Goal: Transaction & Acquisition: Purchase product/service

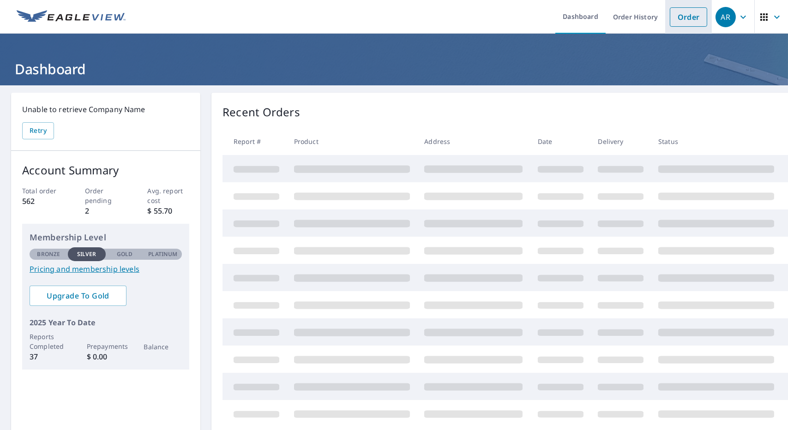
click at [686, 22] on link "Order" at bounding box center [687, 16] width 37 height 19
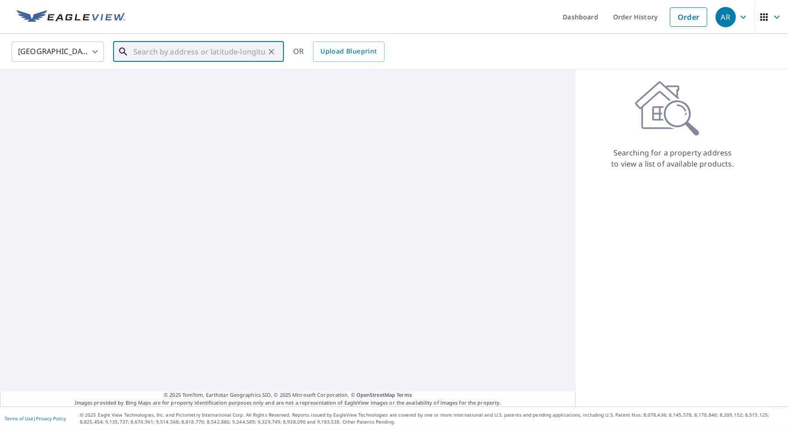
click at [185, 53] on input "text" at bounding box center [198, 52] width 131 height 26
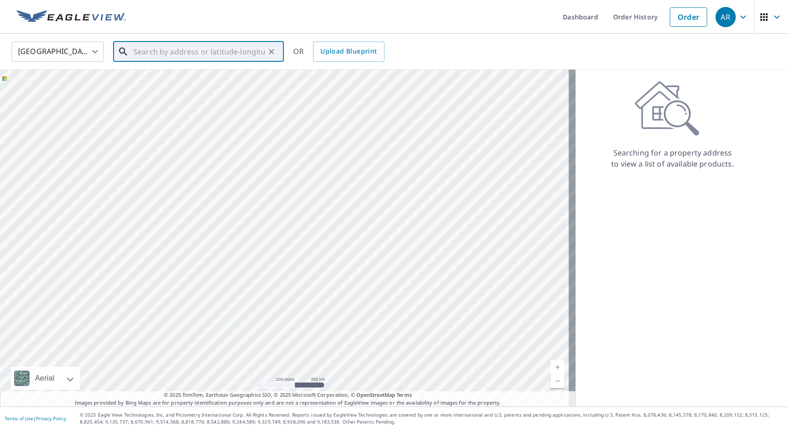
click at [238, 53] on input "text" at bounding box center [198, 52] width 131 height 26
click at [197, 84] on p "[GEOGRAPHIC_DATA]" at bounding box center [203, 88] width 145 height 9
type input "[STREET_ADDRESS]"
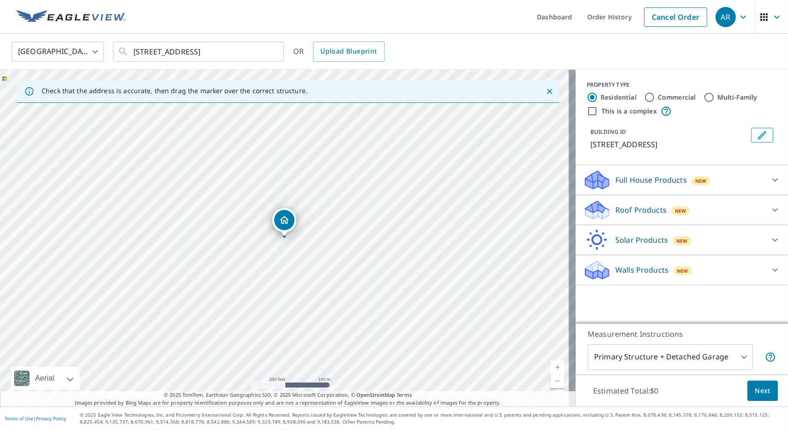
click at [550, 364] on link "Current Level 17, Zoom In" at bounding box center [557, 367] width 14 height 14
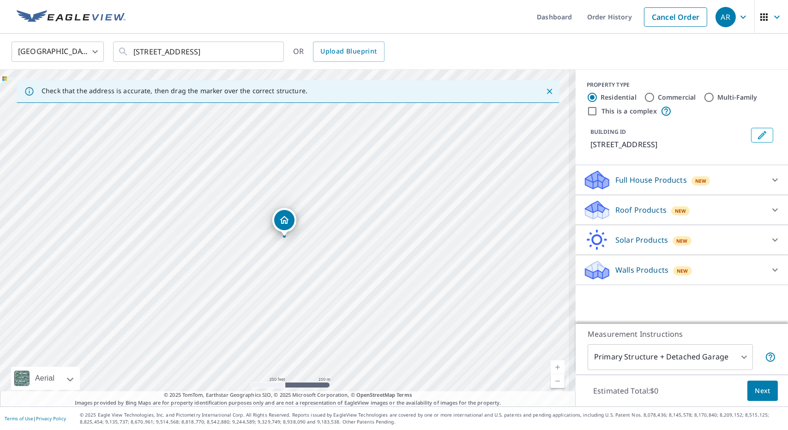
click at [550, 364] on link "Current Level 17, Zoom In" at bounding box center [557, 367] width 14 height 14
click at [550, 364] on link "Current Level 19, Zoom In" at bounding box center [557, 367] width 14 height 14
click at [550, 364] on link "Current Level 19, Zoom In Disabled" at bounding box center [557, 367] width 14 height 14
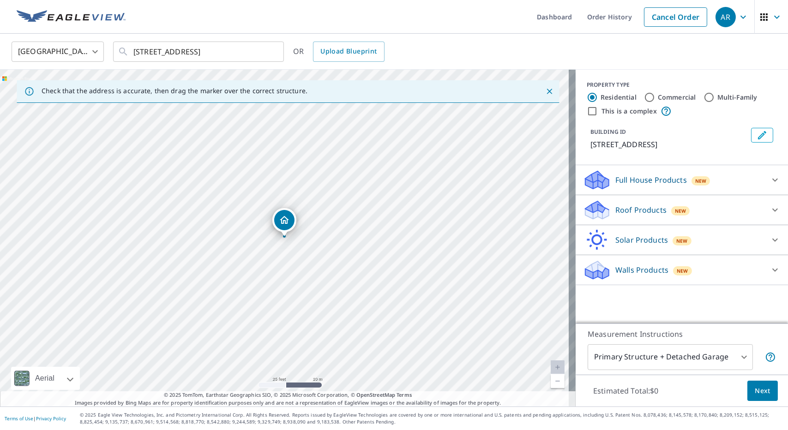
click at [629, 195] on div "Roof Products New Premium $27.5 - $81.25 Standard $32.75 QuickSquares™ $18 Gutt…" at bounding box center [681, 210] width 212 height 30
click at [632, 209] on p "Roof Products" at bounding box center [640, 209] width 51 height 11
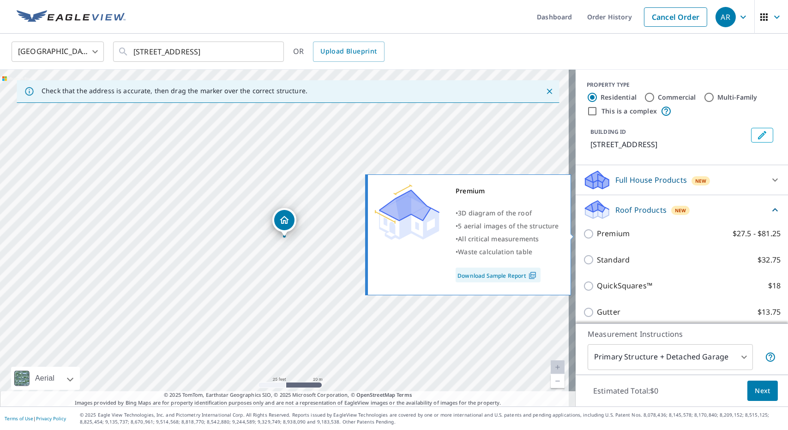
click at [583, 233] on input "Premium $27.5 - $81.25" at bounding box center [590, 233] width 14 height 11
checkbox input "true"
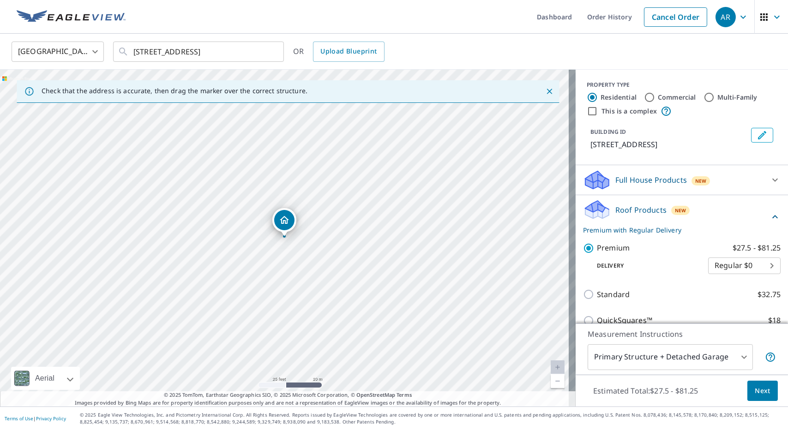
click at [758, 389] on span "Next" at bounding box center [762, 391] width 16 height 12
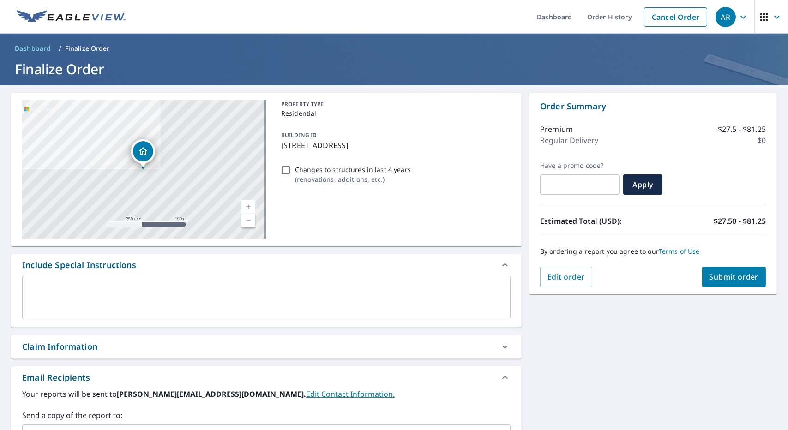
scroll to position [116, 0]
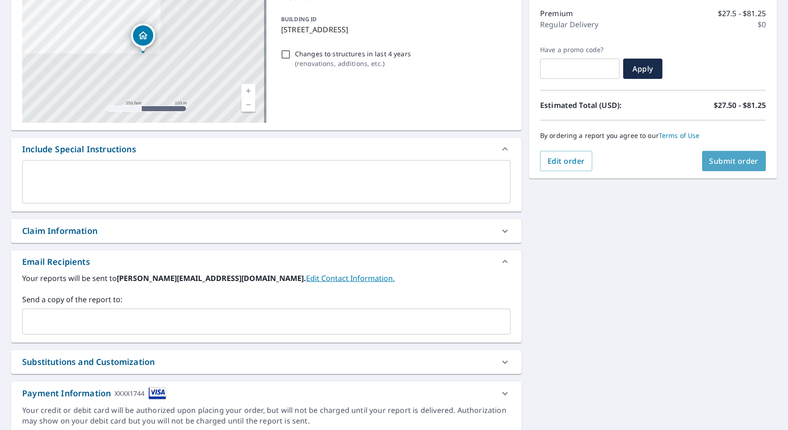
click at [720, 159] on span "Submit order" at bounding box center [733, 161] width 49 height 10
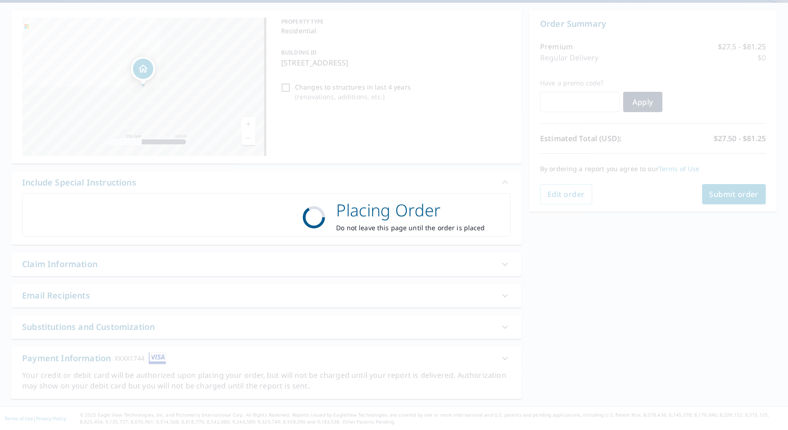
scroll to position [82, 0]
